Goal: Task Accomplishment & Management: Use online tool/utility

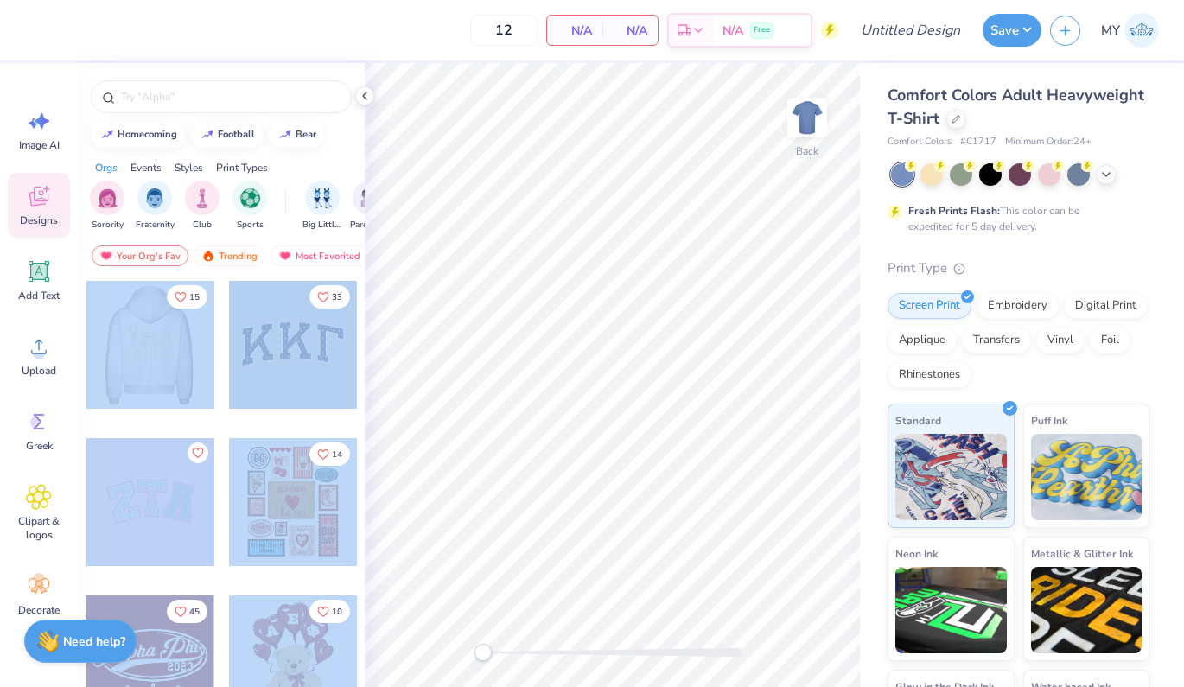
click at [657, 303] on div "12 N/A Per Item N/A Total Est. Delivery N/A Free Design Title Save MY Image AI …" at bounding box center [592, 343] width 1184 height 687
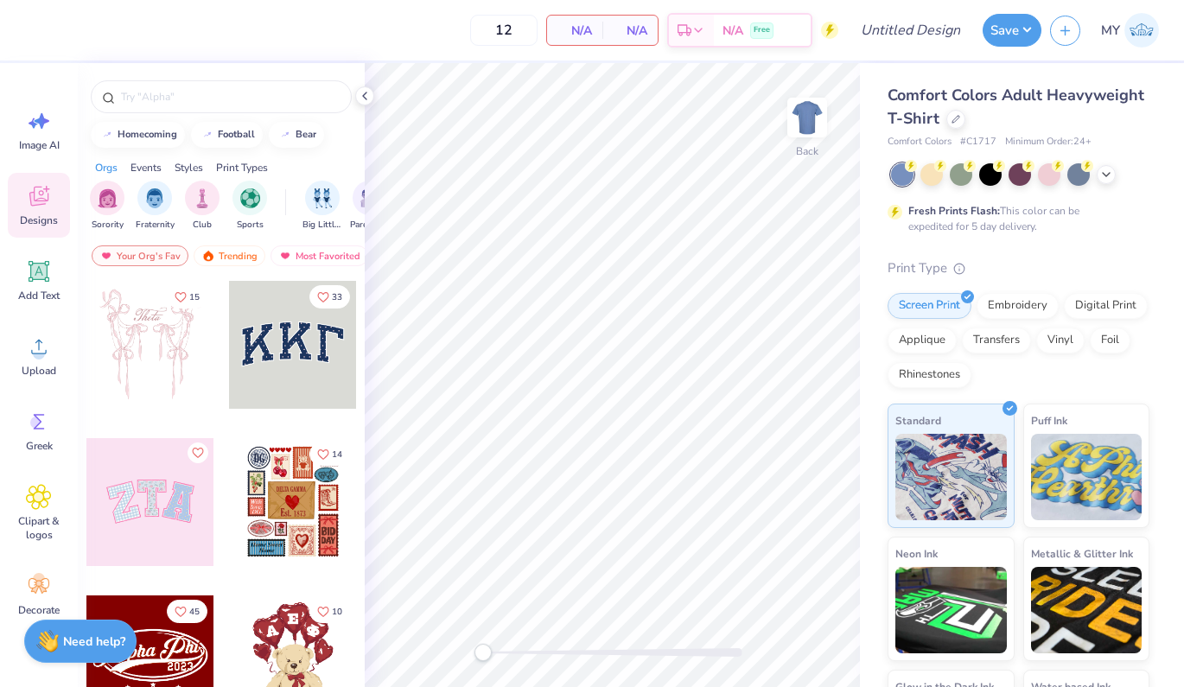
click at [243, 369] on div at bounding box center [293, 345] width 128 height 128
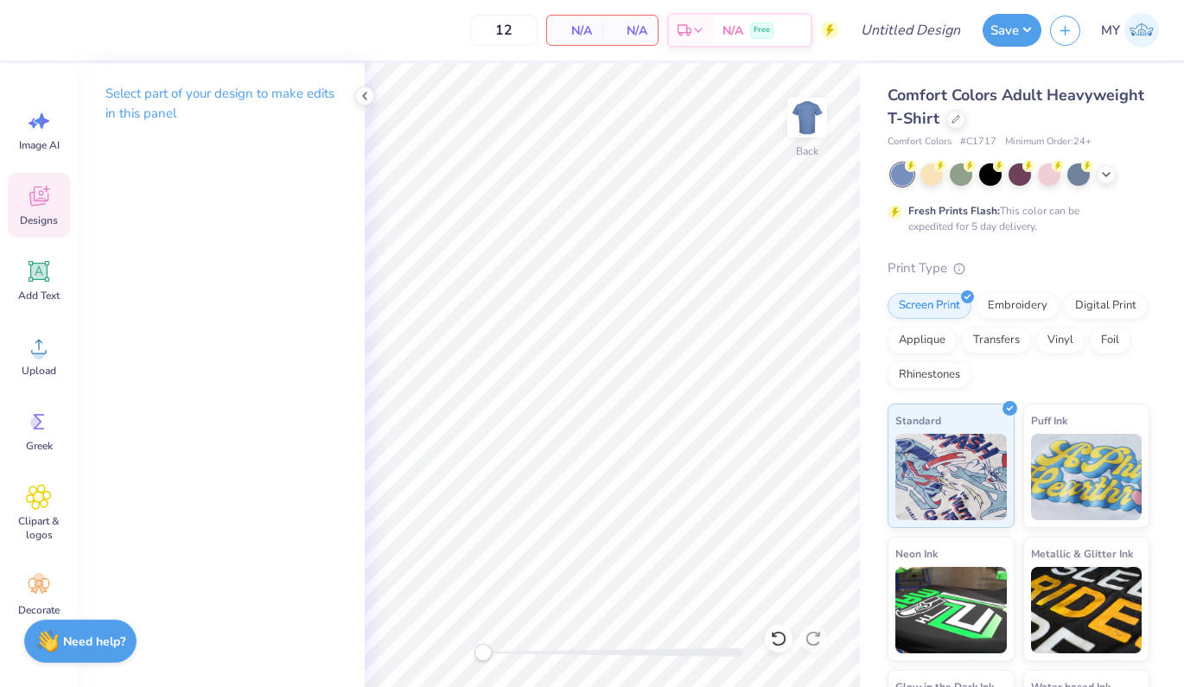
click at [34, 211] on div "Designs" at bounding box center [39, 205] width 62 height 65
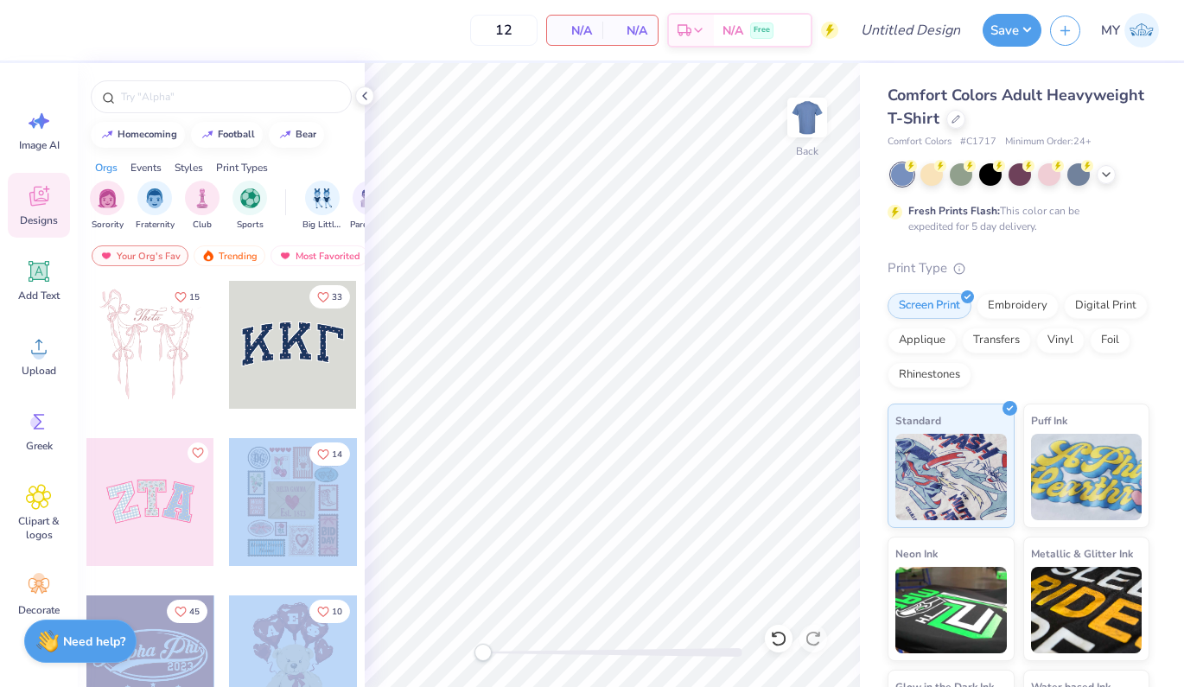
click at [559, 274] on div "12 N/A Per Item N/A Total Est. Delivery N/A Free Design Title Save MY Image AI …" at bounding box center [592, 343] width 1184 height 687
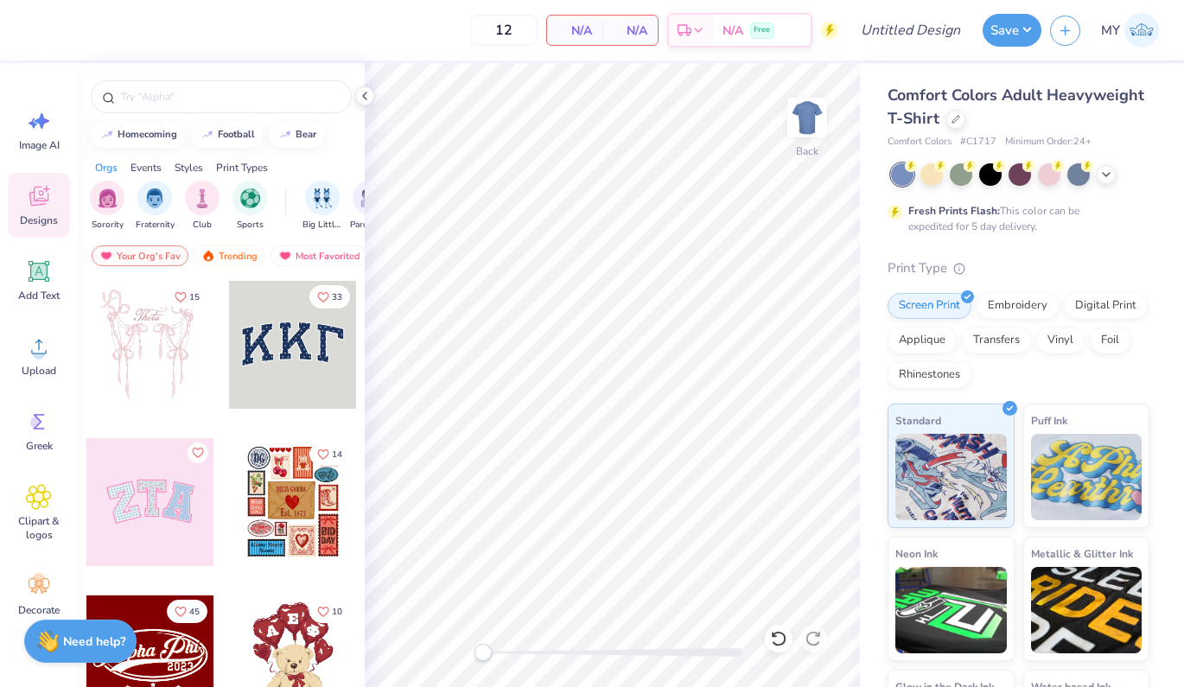
click at [266, 494] on div at bounding box center [293, 502] width 128 height 128
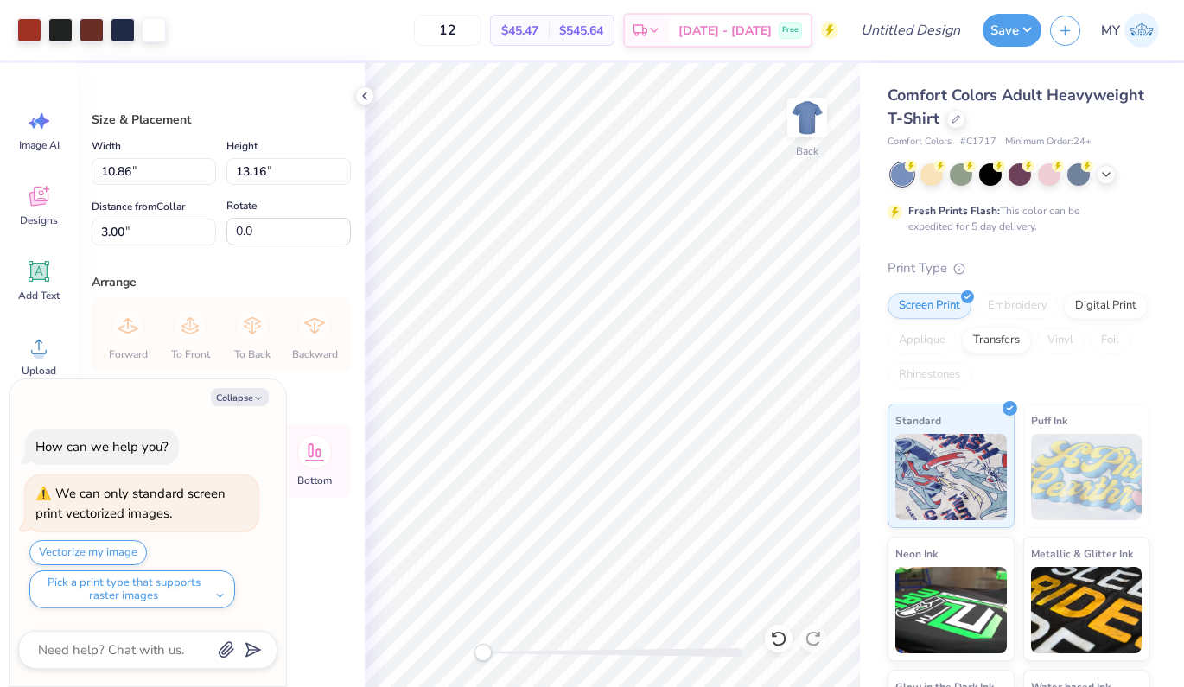
type textarea "x"
type input "3.68"
type input "4.46"
type textarea "x"
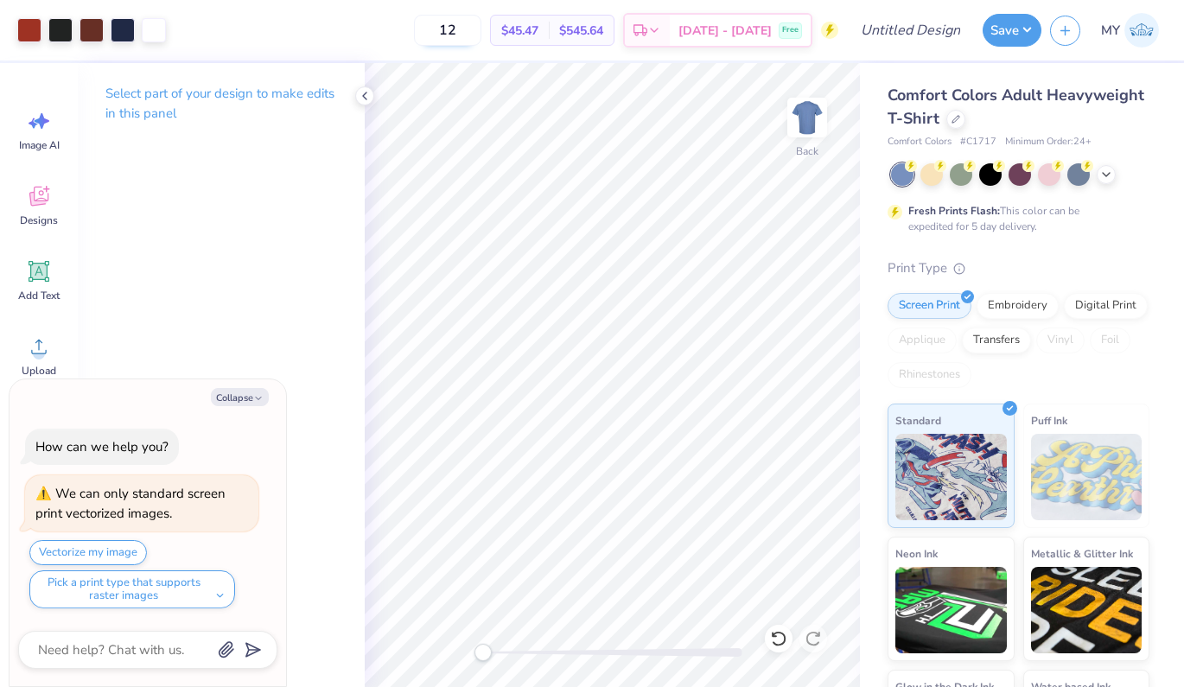
drag, startPoint x: 499, startPoint y: 24, endPoint x: 471, endPoint y: 24, distance: 28.5
click at [471, 24] on input "12" at bounding box center [447, 30] width 67 height 31
type input "2000"
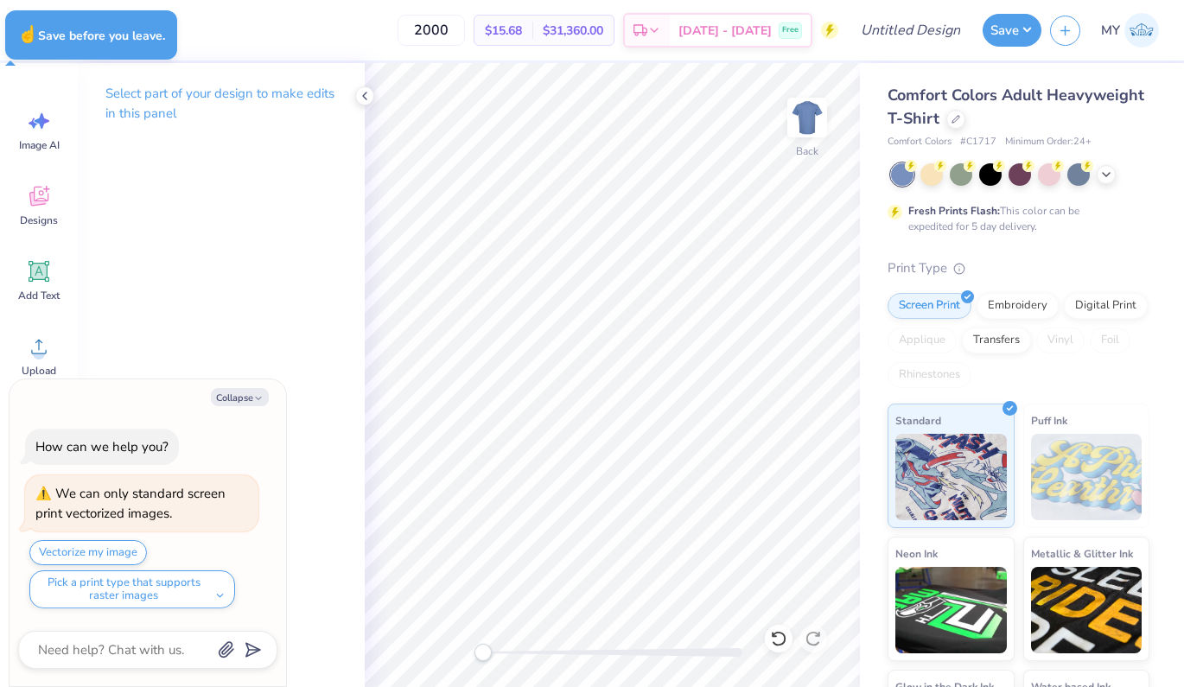
type textarea "x"
